Goal: Complete application form

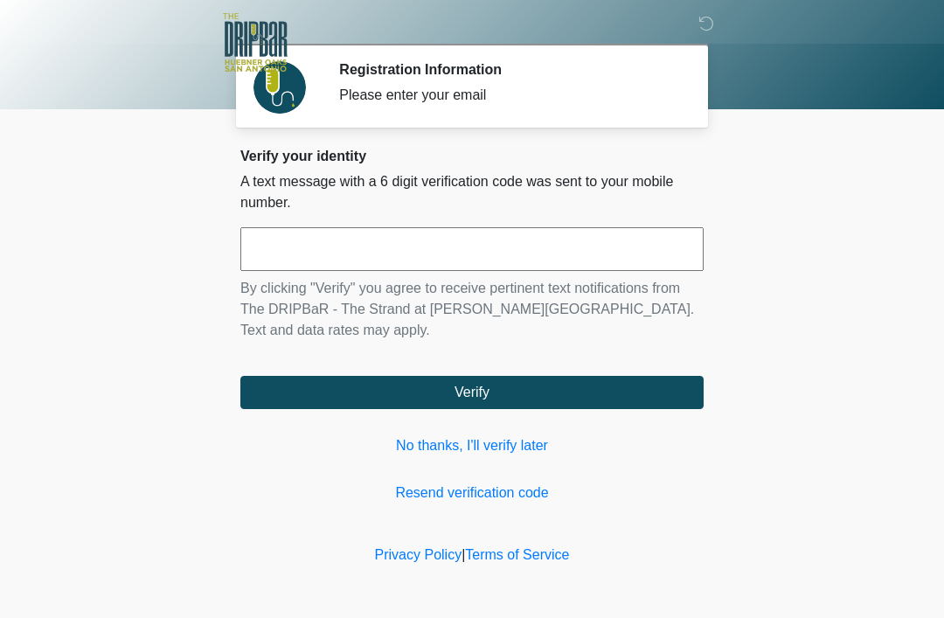
click at [501, 435] on link "No thanks, I'll verify later" at bounding box center [471, 445] width 463 height 21
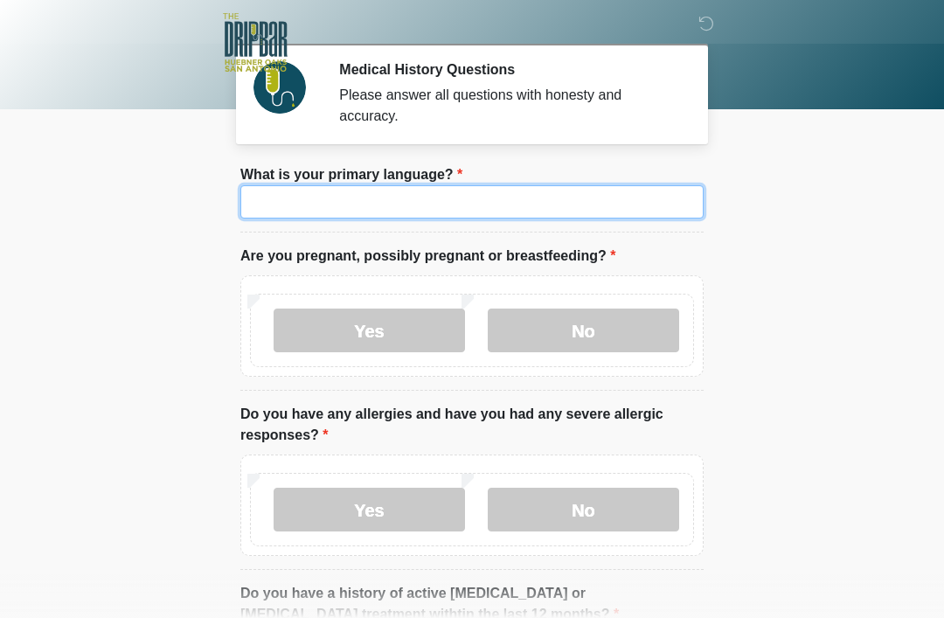
click at [456, 204] on input "What is your primary language?" at bounding box center [471, 201] width 463 height 33
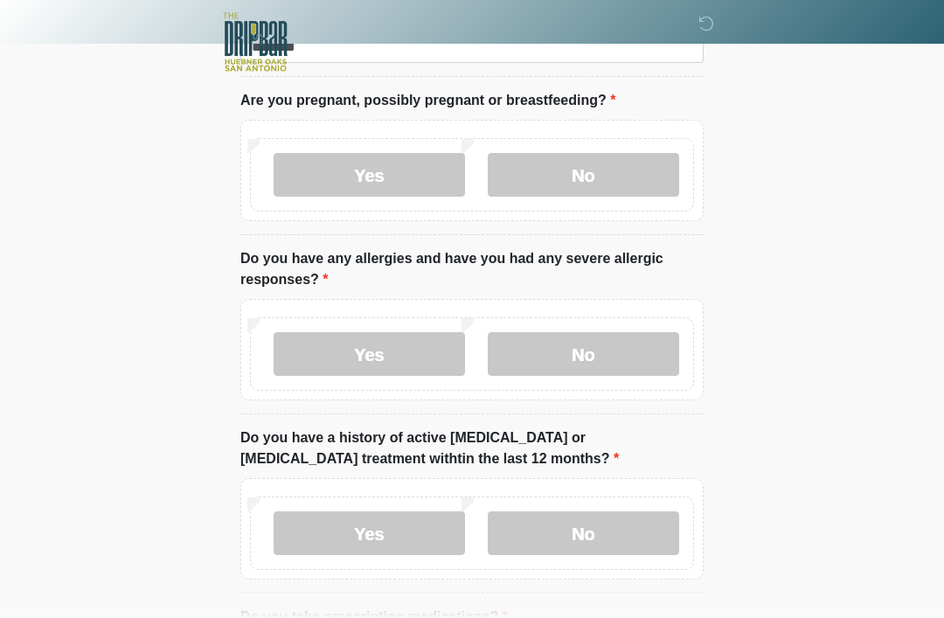
scroll to position [156, 0]
type input "*******"
click at [366, 190] on label "Yes" at bounding box center [370, 175] width 192 height 44
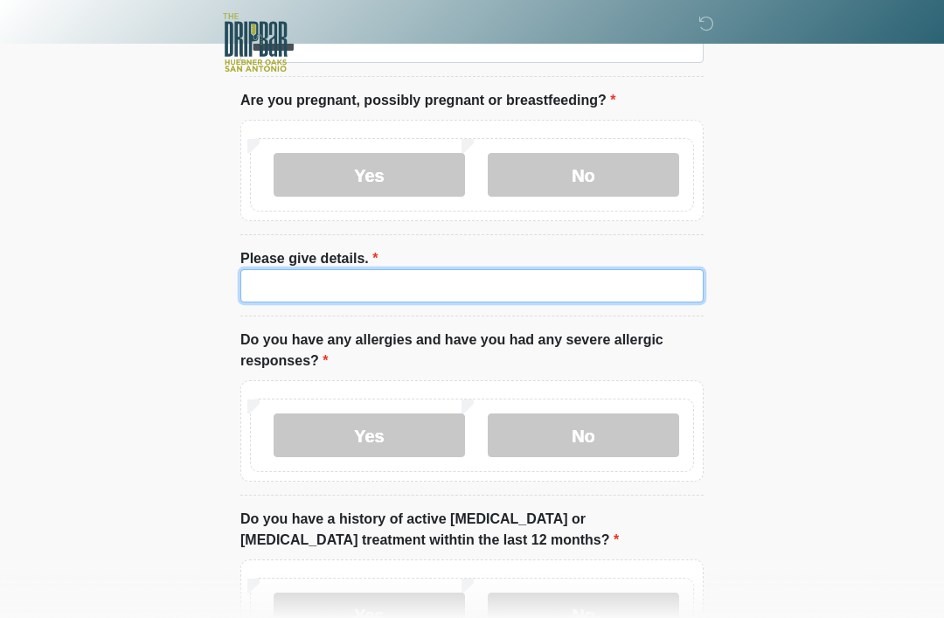
click at [386, 279] on input "Please give details." at bounding box center [471, 285] width 463 height 33
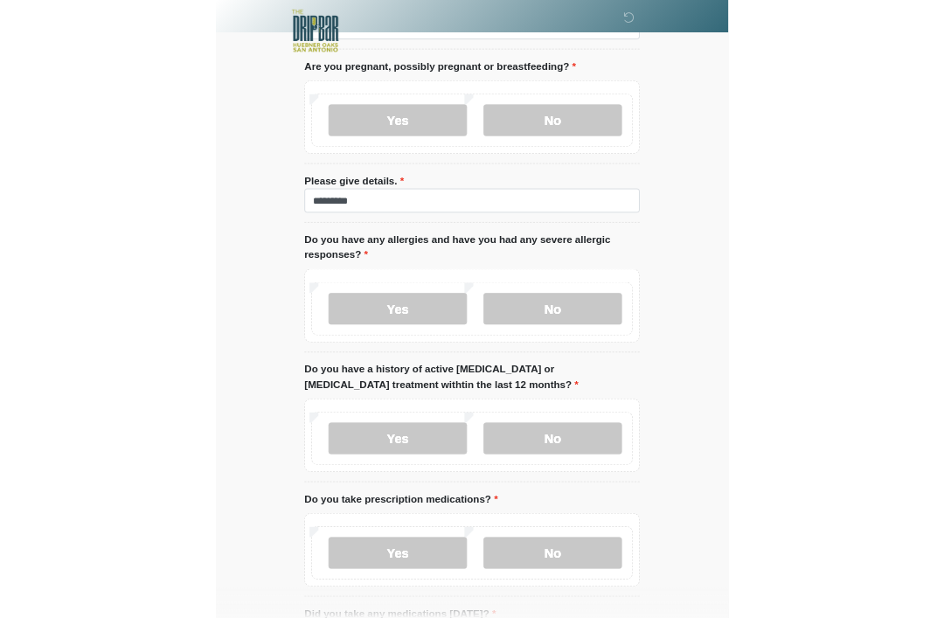
scroll to position [282, 0]
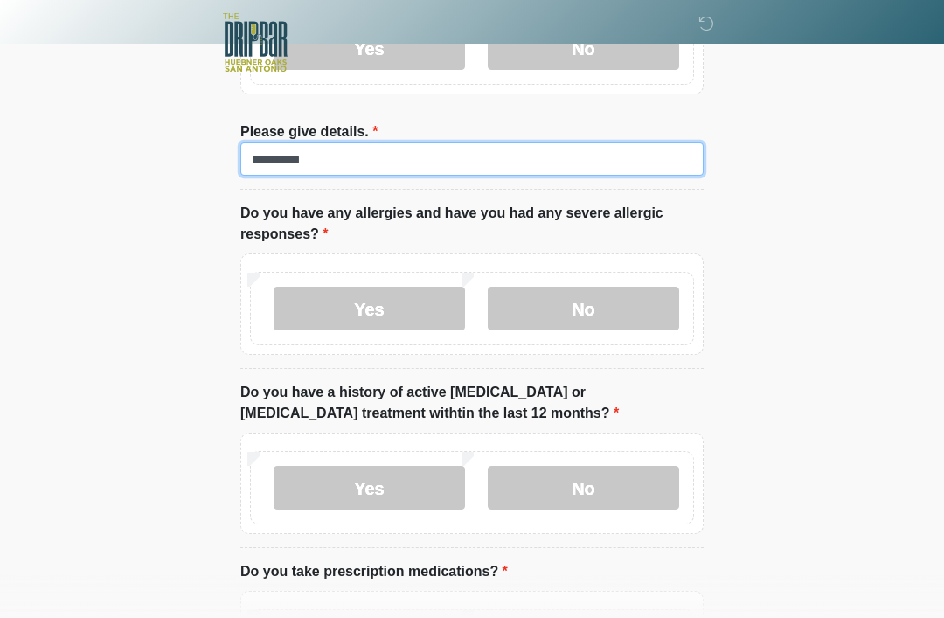
type input "********"
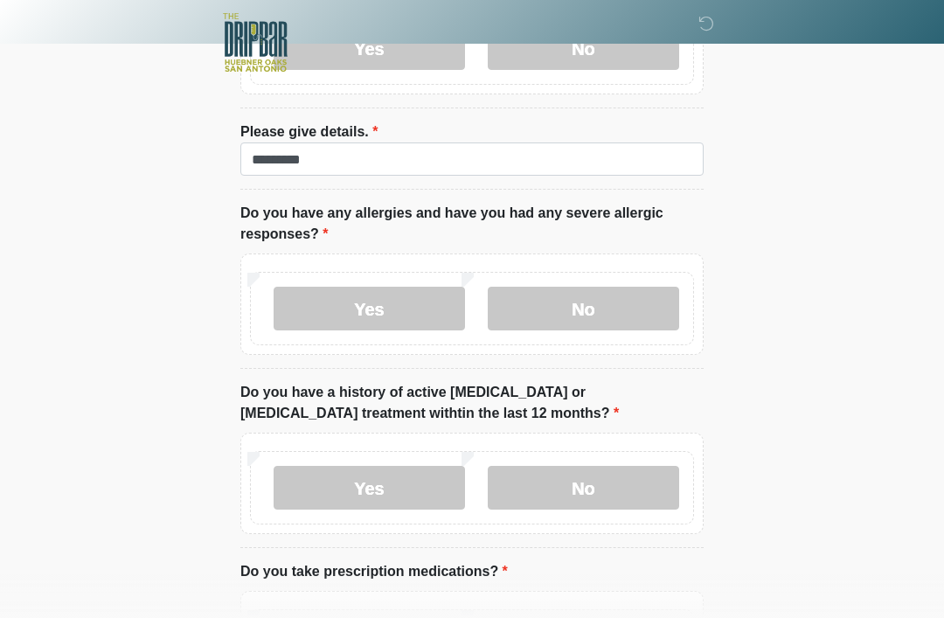
click at [605, 302] on label "No" at bounding box center [584, 309] width 192 height 44
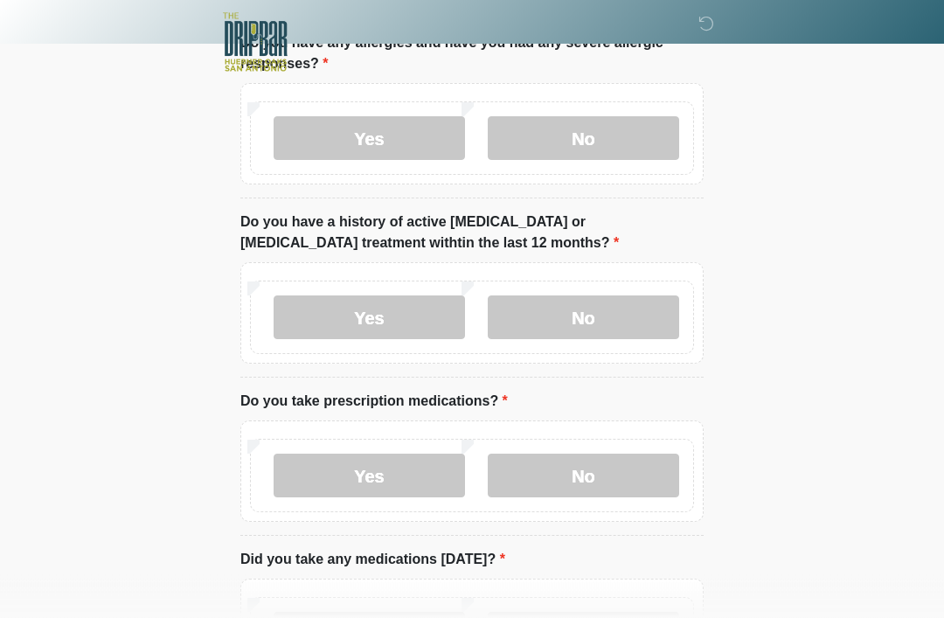
scroll to position [456, 0]
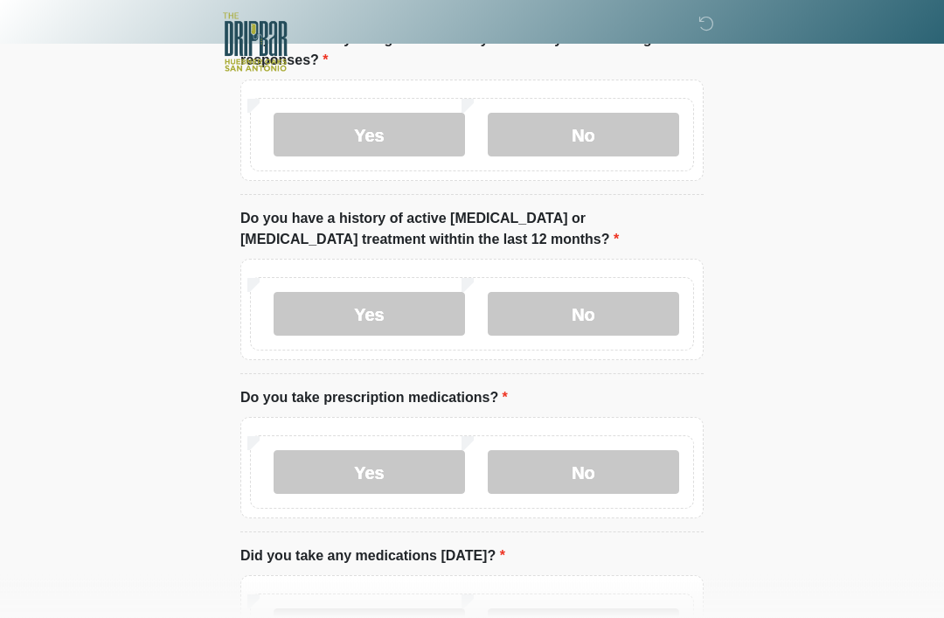
click at [593, 283] on div "Yes No" at bounding box center [472, 314] width 444 height 73
click at [628, 309] on label "No" at bounding box center [584, 315] width 192 height 44
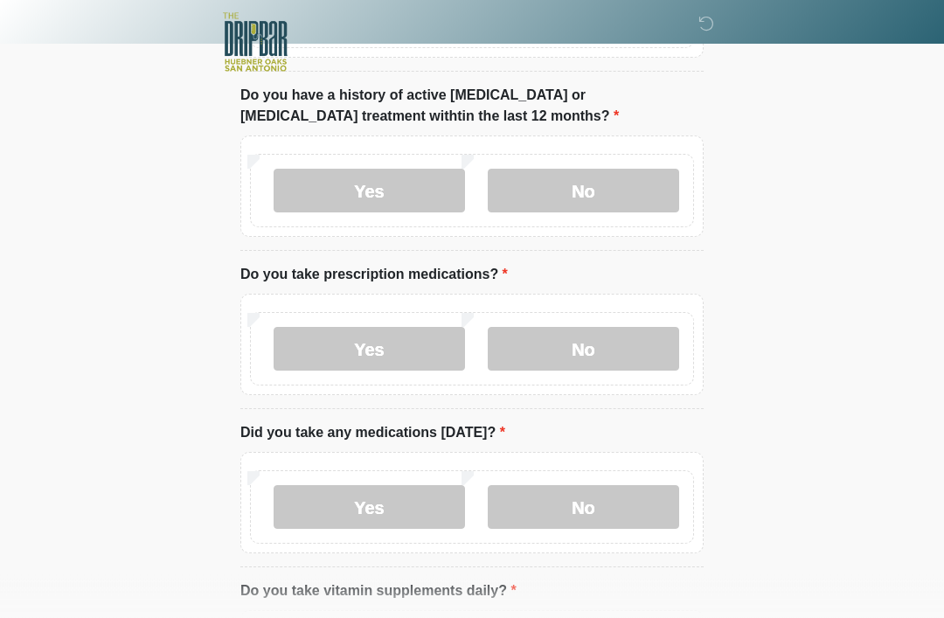
scroll to position [617, 0]
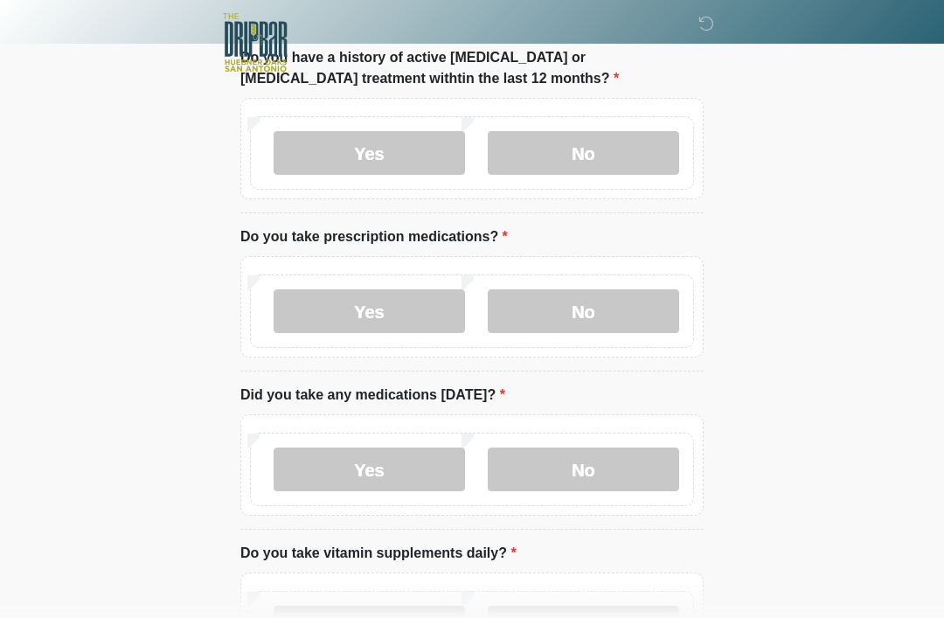
click at [626, 298] on label "No" at bounding box center [584, 311] width 192 height 44
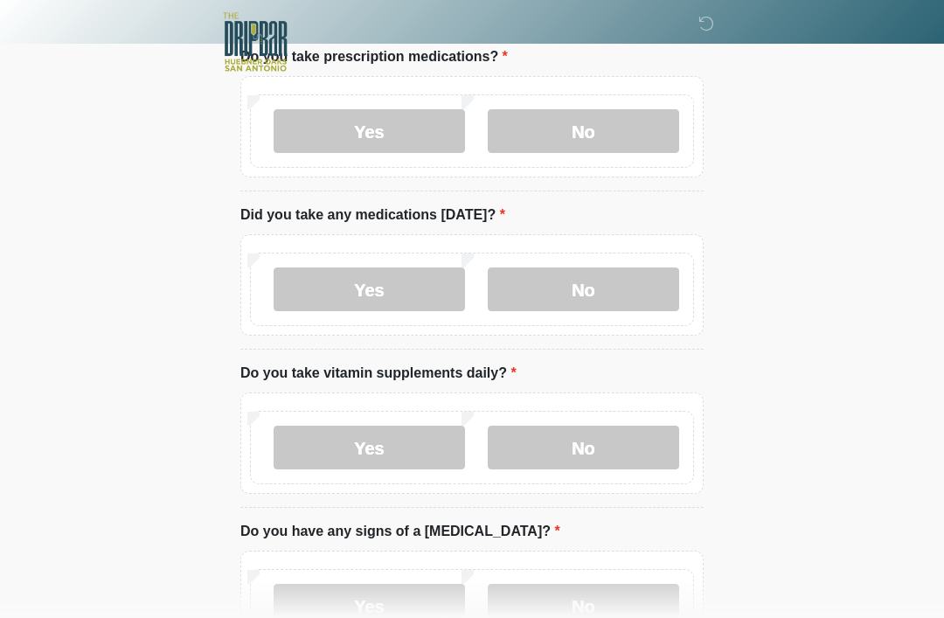
scroll to position [797, 0]
click at [609, 283] on label "No" at bounding box center [584, 290] width 192 height 44
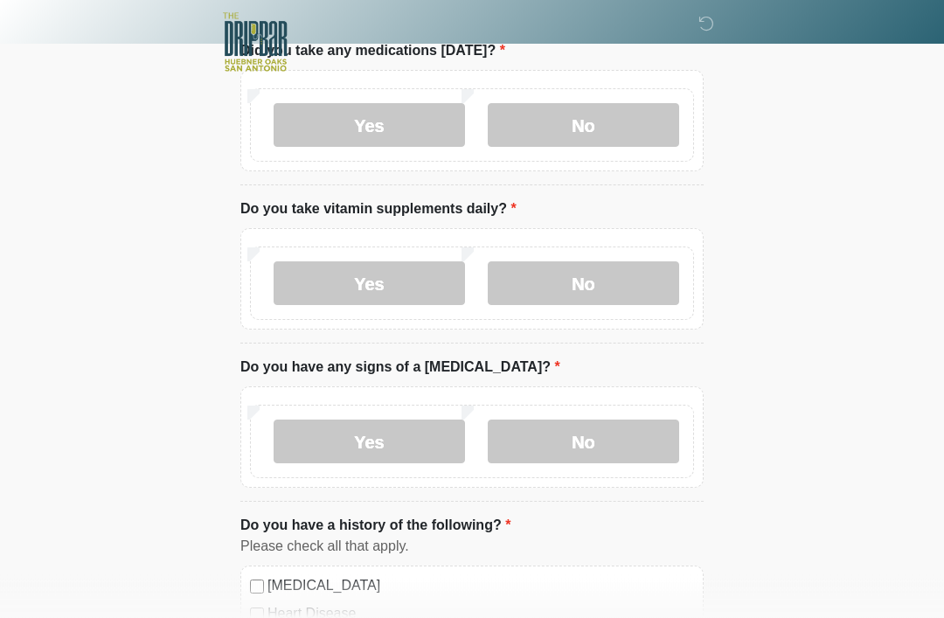
scroll to position [964, 0]
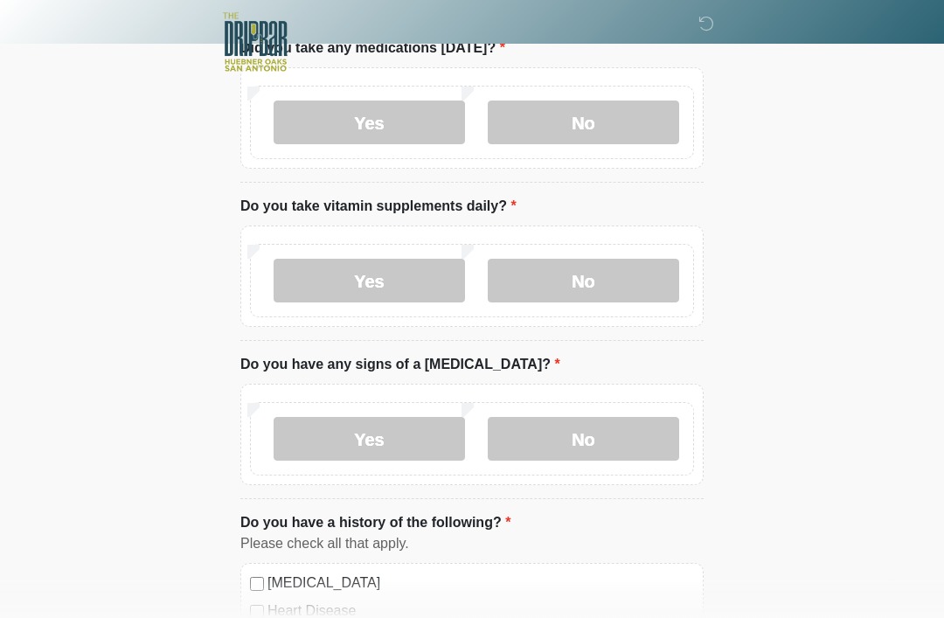
click at [391, 268] on label "Yes" at bounding box center [370, 282] width 192 height 44
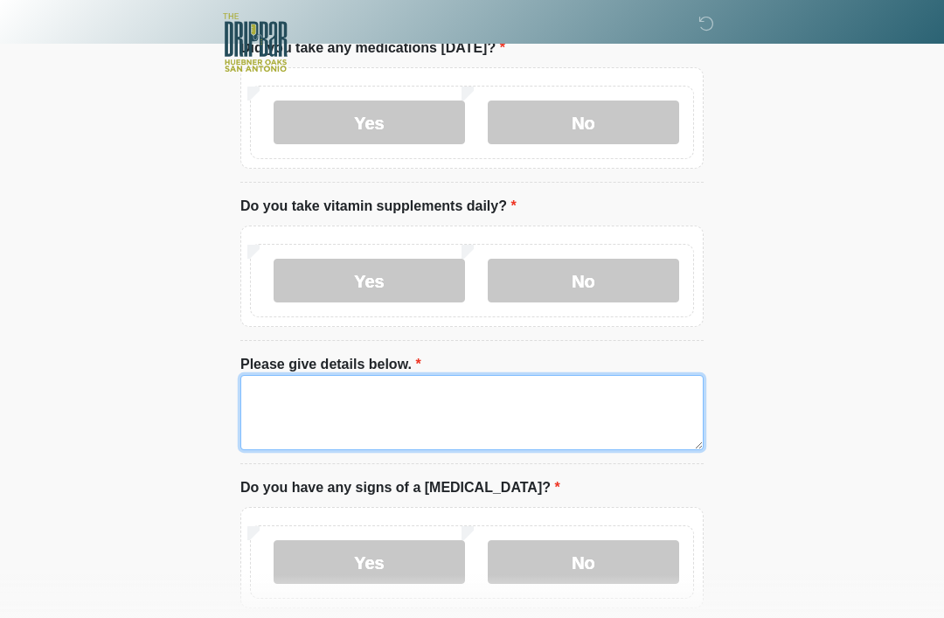
click at [411, 395] on textarea "Please give details below." at bounding box center [471, 412] width 463 height 75
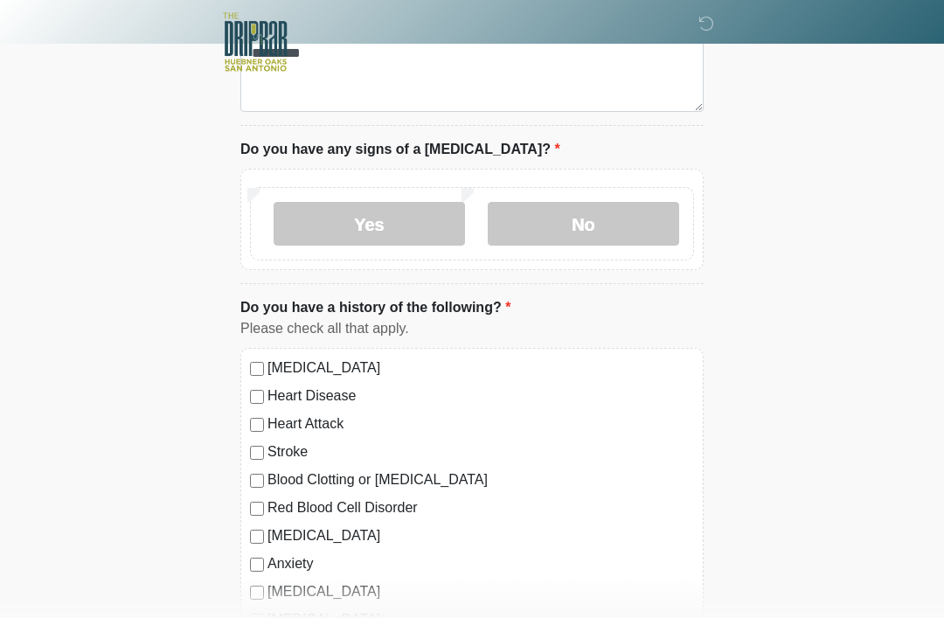
scroll to position [1304, 0]
type textarea "********"
click at [616, 201] on label "No" at bounding box center [584, 223] width 192 height 44
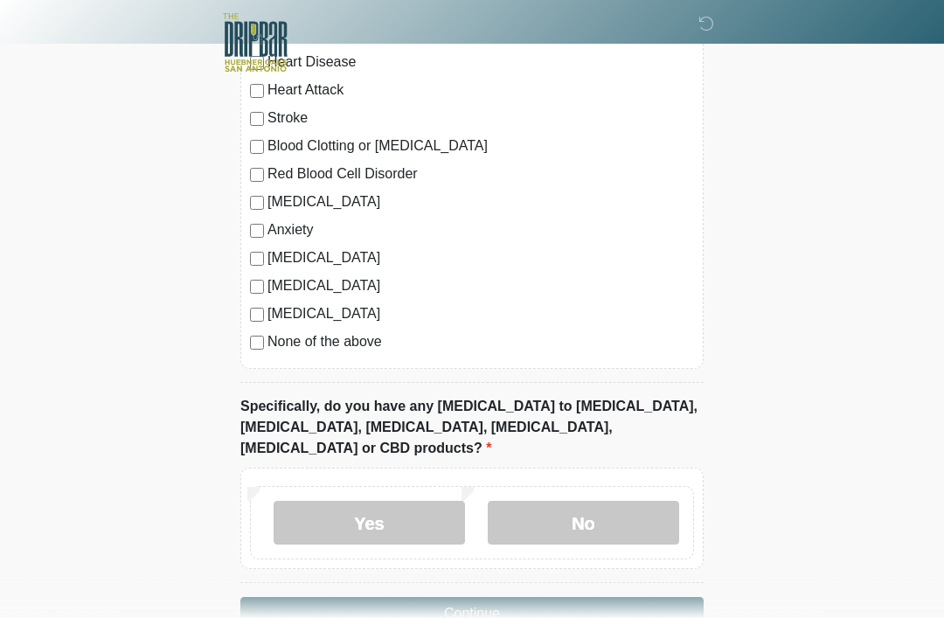
scroll to position [1645, 0]
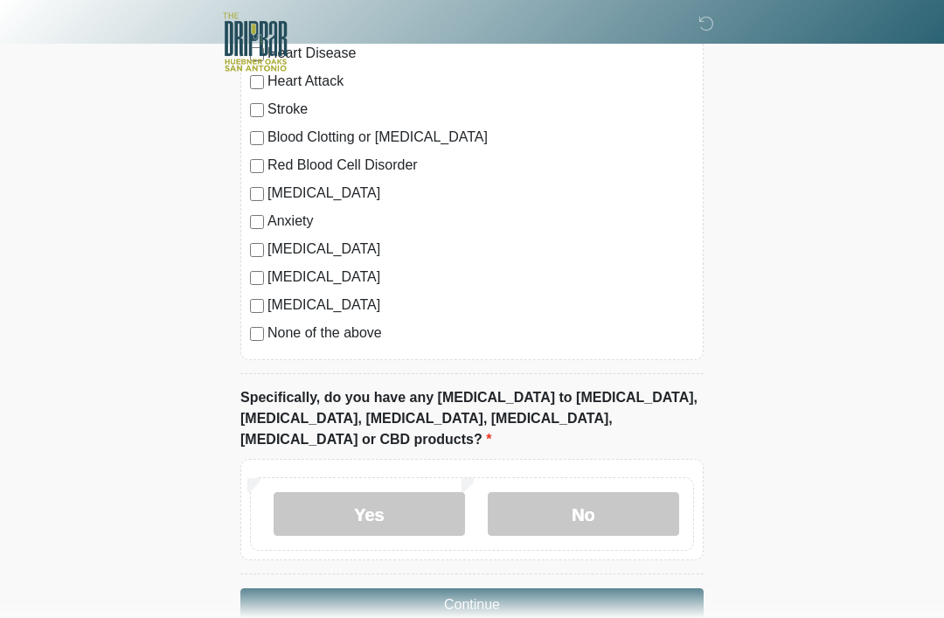
click at [623, 493] on label "No" at bounding box center [584, 515] width 192 height 44
click at [561, 594] on button "Continue" at bounding box center [471, 604] width 463 height 33
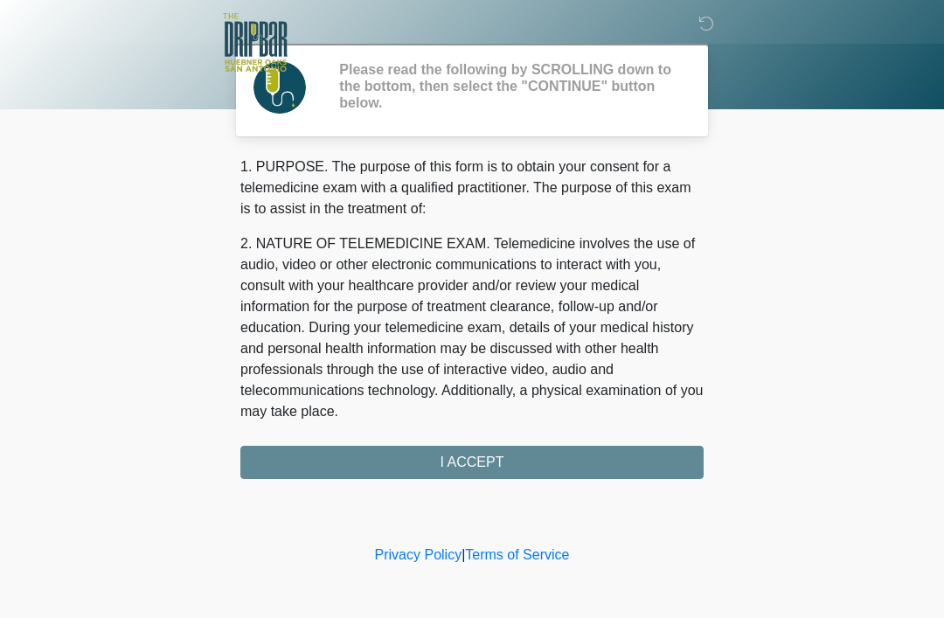
scroll to position [0, 0]
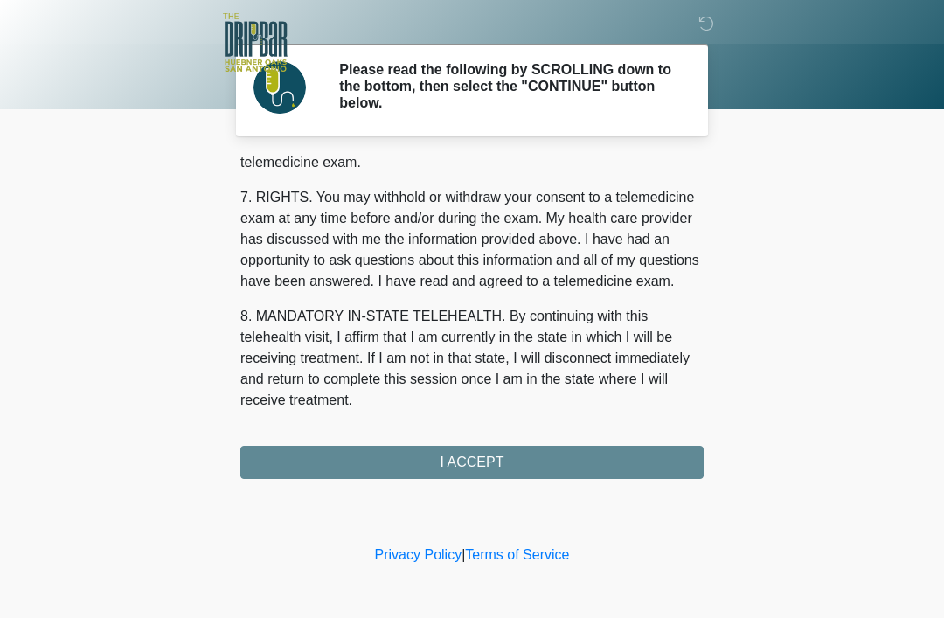
click at [542, 457] on button "I ACCEPT" at bounding box center [471, 462] width 463 height 33
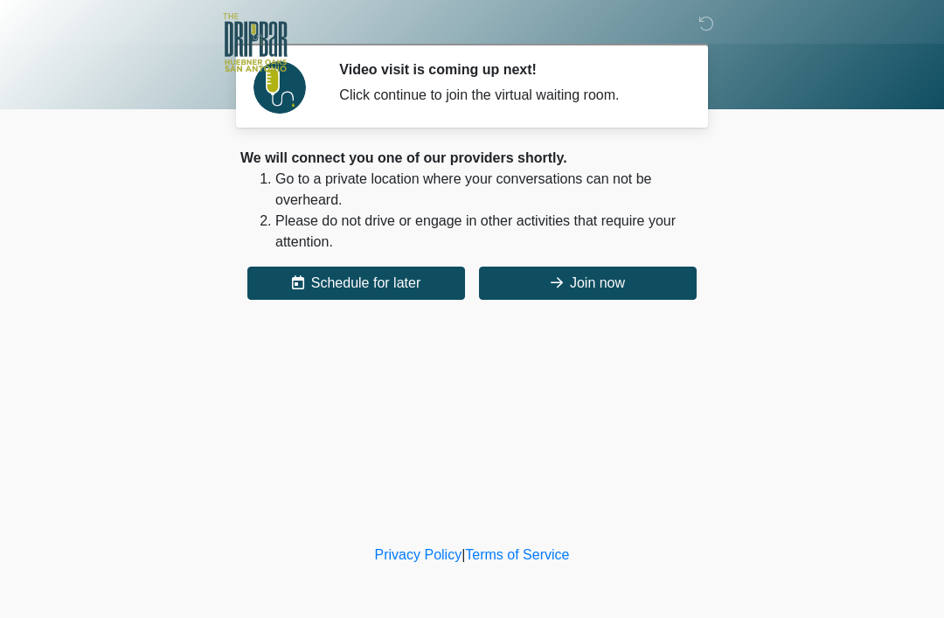
click at [627, 288] on button "Join now" at bounding box center [588, 283] width 218 height 33
